Goal: Information Seeking & Learning: Learn about a topic

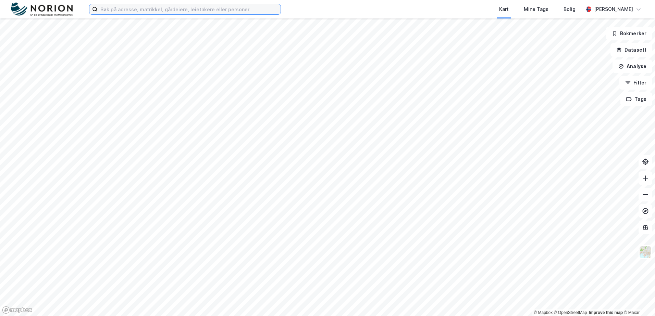
click at [221, 9] on input at bounding box center [189, 9] width 183 height 10
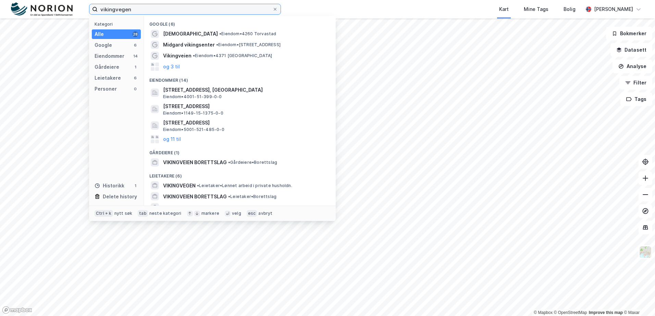
click at [150, 10] on input "vikingvegen" at bounding box center [185, 9] width 175 height 10
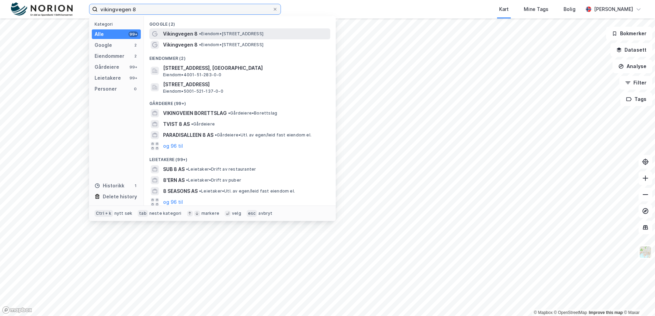
type input "vikingvegen 8"
click at [216, 36] on span "• Eiendom • [STREET_ADDRESS]" at bounding box center [231, 33] width 64 height 5
